Goal: Check status: Check status

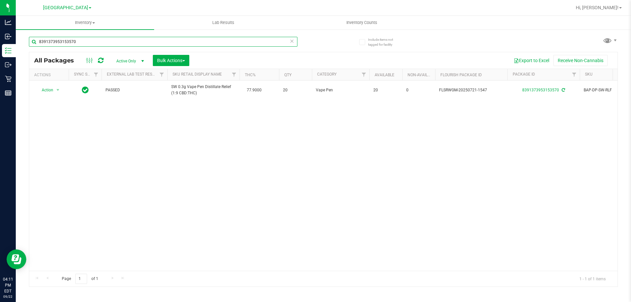
click at [104, 41] on input "8391373953153570" at bounding box center [163, 42] width 269 height 10
click at [104, 43] on input "8391373953153570" at bounding box center [163, 42] width 269 height 10
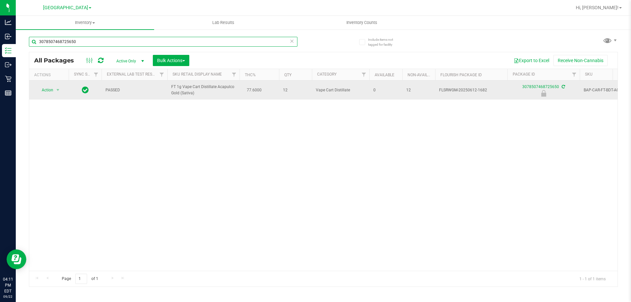
type input "3078507468725650"
click at [46, 90] on span "Action" at bounding box center [45, 89] width 18 height 9
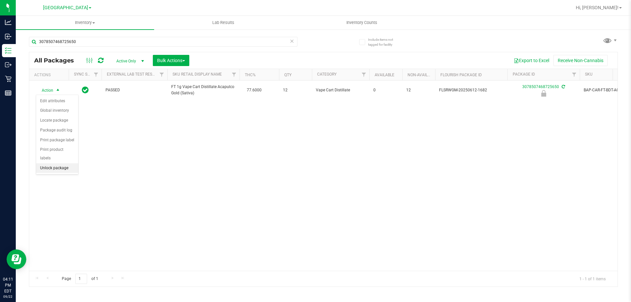
click at [63, 163] on li "Unlock package" at bounding box center [57, 168] width 42 height 10
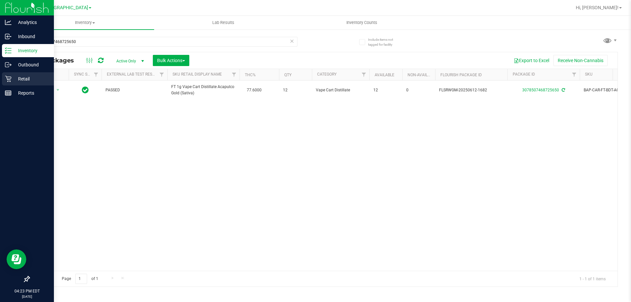
click at [5, 81] on icon at bounding box center [8, 79] width 7 height 7
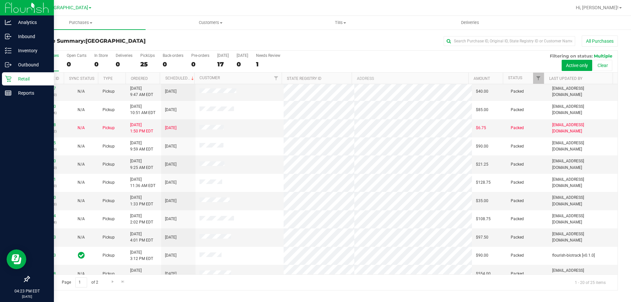
scroll to position [174, 0]
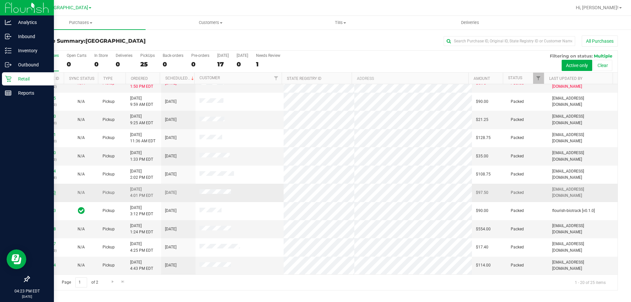
click at [50, 192] on link "11990033" at bounding box center [46, 192] width 18 height 5
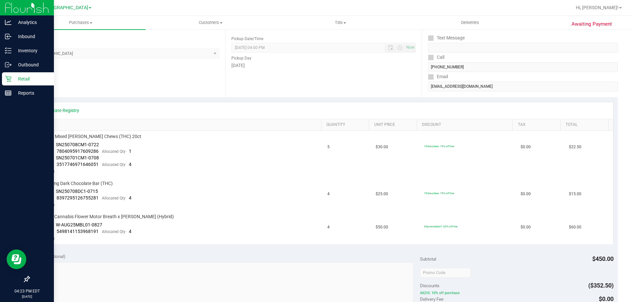
scroll to position [80, 0]
click at [5, 76] on div "Retail" at bounding box center [28, 78] width 52 height 13
